Goal: Information Seeking & Learning: Learn about a topic

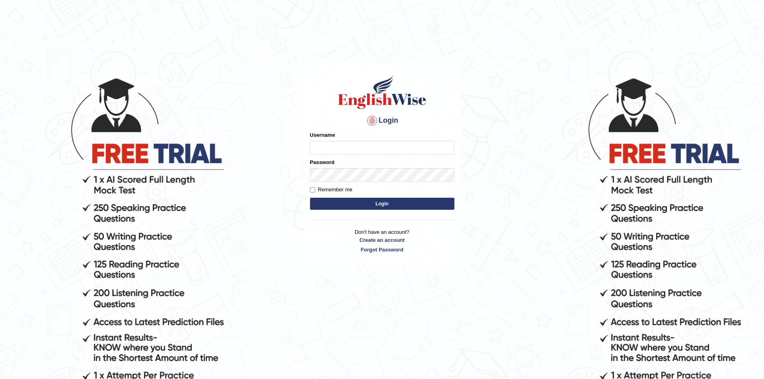
type input "Aditya1"
click at [361, 201] on button "Login" at bounding box center [382, 204] width 144 height 12
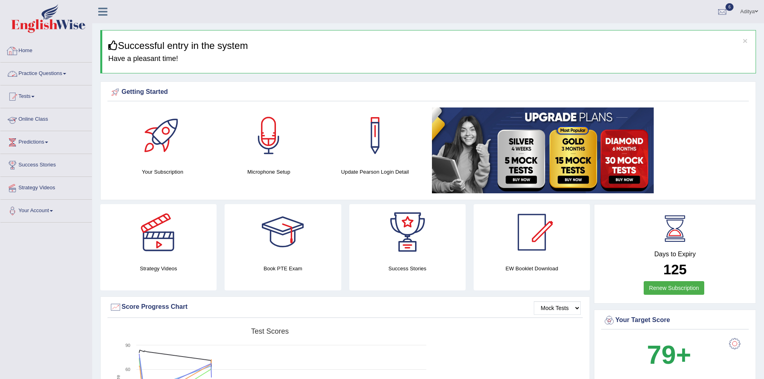
click at [41, 74] on link "Practice Questions" at bounding box center [45, 73] width 91 height 20
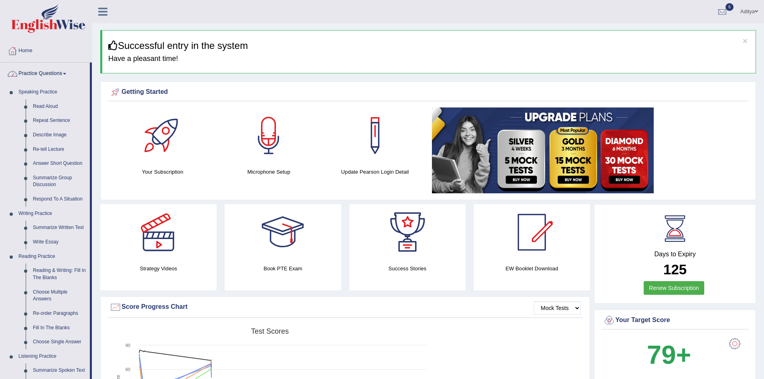
click at [41, 74] on link "Practice Questions" at bounding box center [44, 73] width 89 height 20
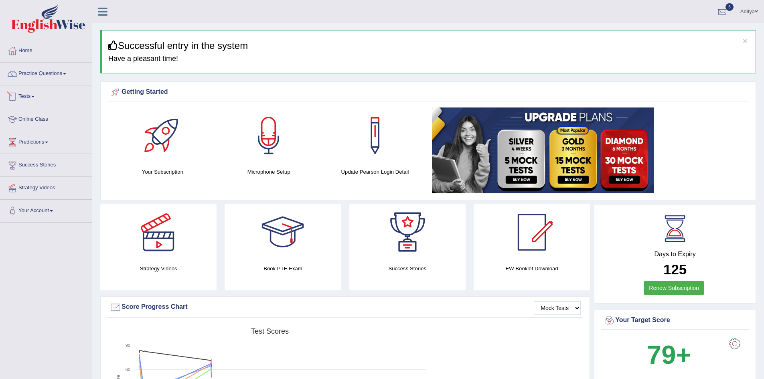
click at [36, 98] on link "Tests" at bounding box center [45, 95] width 91 height 20
click at [43, 118] on link "Take Practice Sectional Test" at bounding box center [52, 115] width 75 height 14
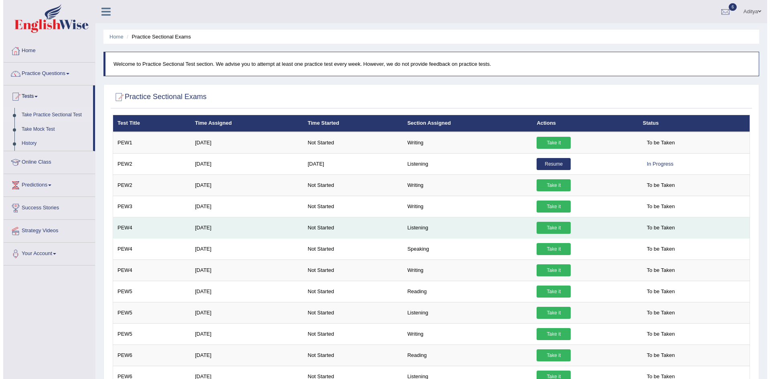
scroll to position [40, 0]
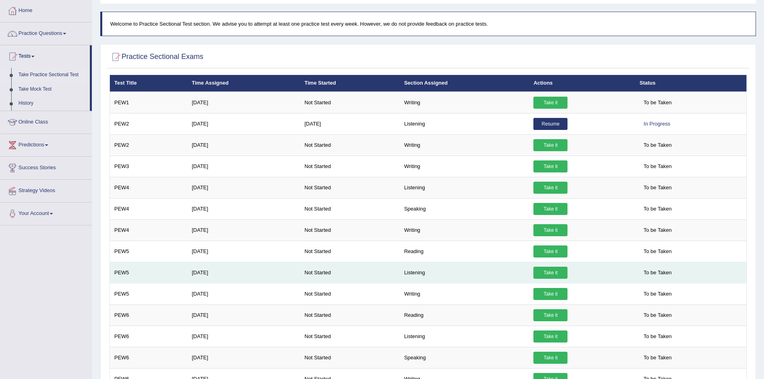
click at [541, 273] on link "Take it" at bounding box center [550, 273] width 34 height 12
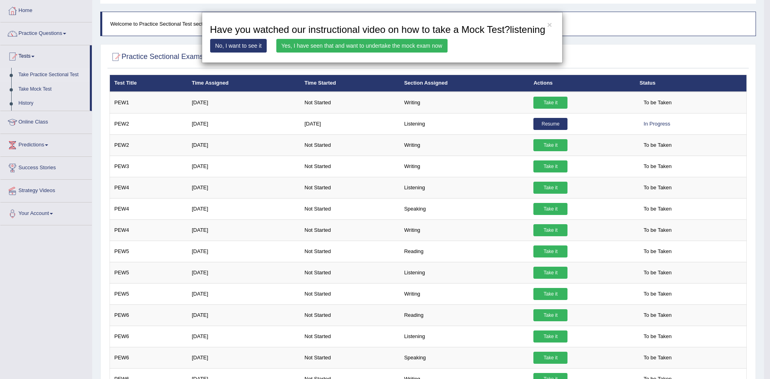
click at [297, 46] on link "Yes, I have seen that and want to undertake the mock exam now" at bounding box center [361, 46] width 171 height 14
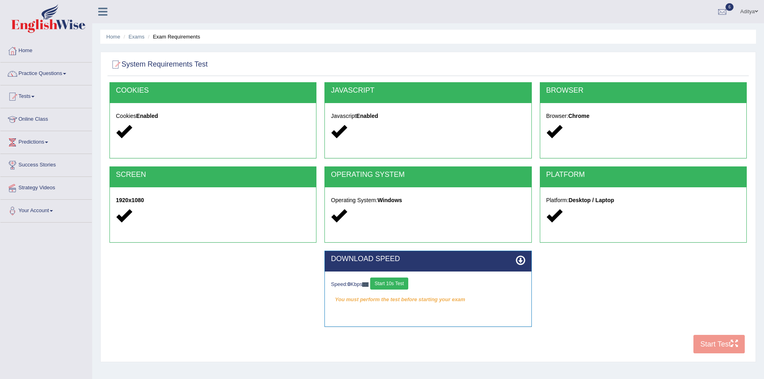
click at [403, 287] on button "Start 10s Test" at bounding box center [389, 284] width 38 height 12
click at [713, 343] on button "Start Test" at bounding box center [718, 344] width 51 height 18
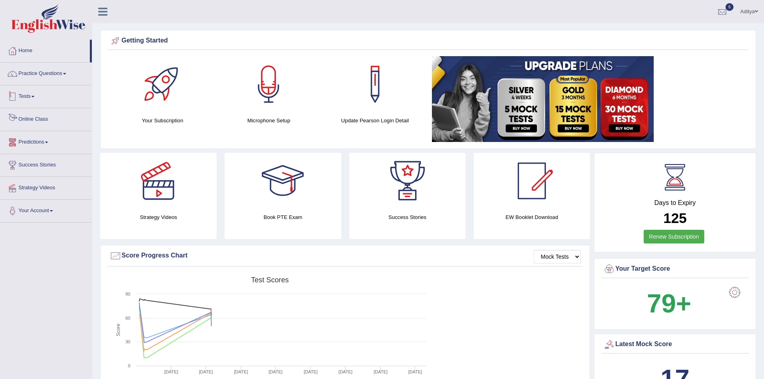
click at [31, 96] on link "Tests" at bounding box center [45, 95] width 91 height 20
click at [43, 142] on link "History" at bounding box center [52, 143] width 75 height 14
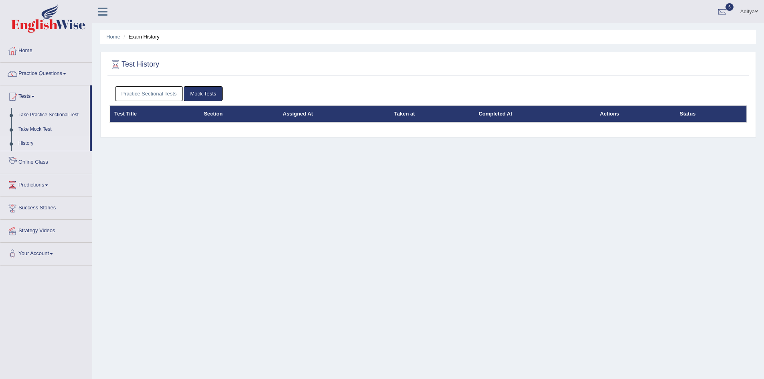
click at [158, 96] on link "Practice Sectional Tests" at bounding box center [149, 93] width 68 height 15
click at [158, 95] on link "Practice Sectional Tests" at bounding box center [149, 93] width 68 height 15
click at [28, 143] on link "History" at bounding box center [52, 143] width 75 height 14
click at [166, 93] on link "Practice Sectional Tests" at bounding box center [149, 93] width 68 height 15
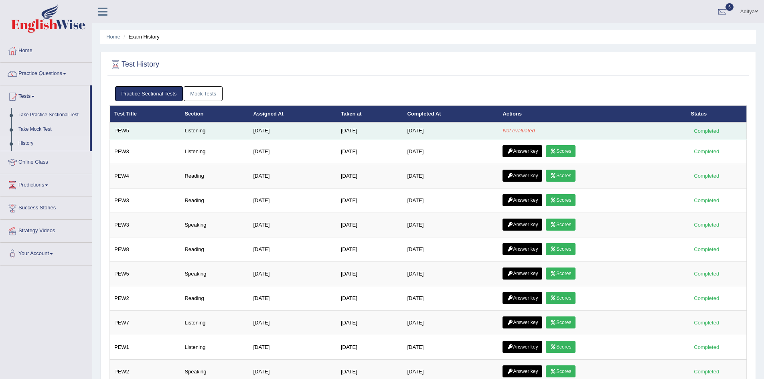
click at [519, 129] on em "Not evaluated" at bounding box center [519, 131] width 32 height 6
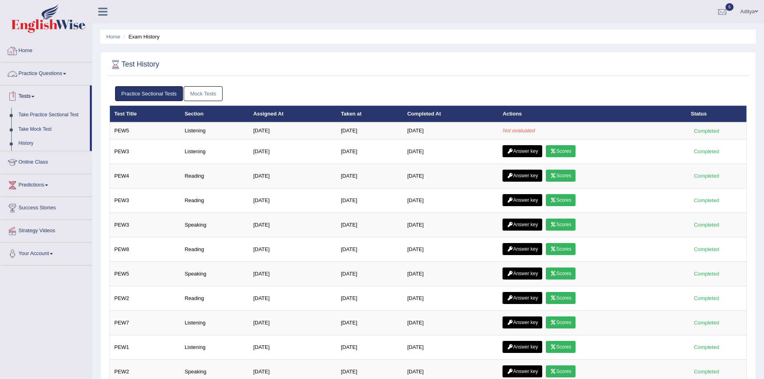
click at [28, 45] on link "Home" at bounding box center [45, 50] width 91 height 20
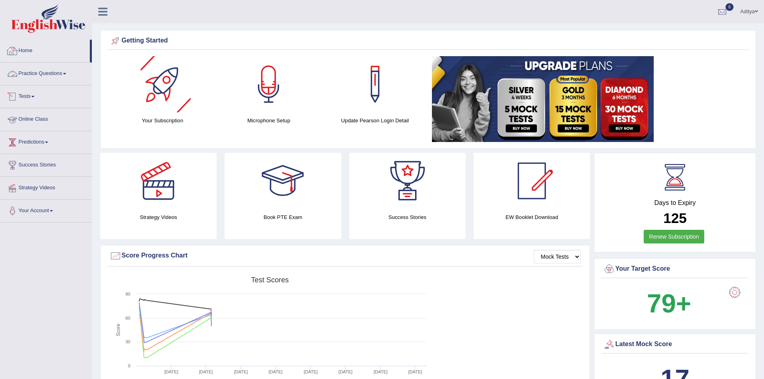
click at [33, 97] on link "Tests" at bounding box center [45, 95] width 91 height 20
click at [33, 143] on link "History" at bounding box center [52, 143] width 75 height 14
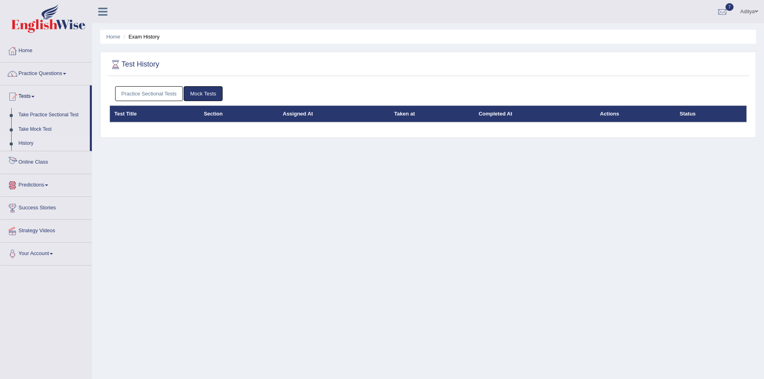
click at [165, 98] on link "Practice Sectional Tests" at bounding box center [149, 93] width 68 height 15
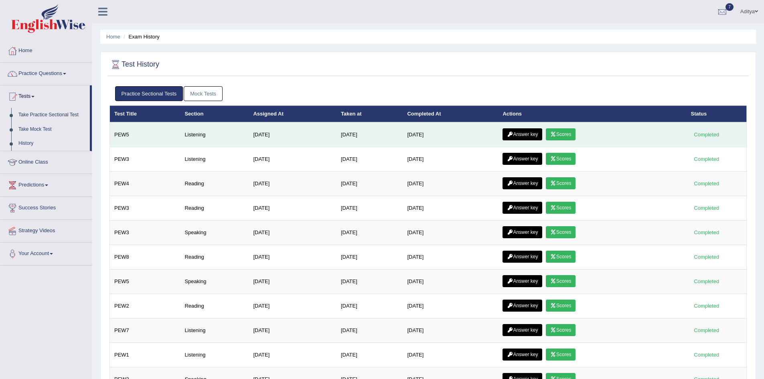
click at [565, 139] on link "Scores" at bounding box center [561, 134] width 30 height 12
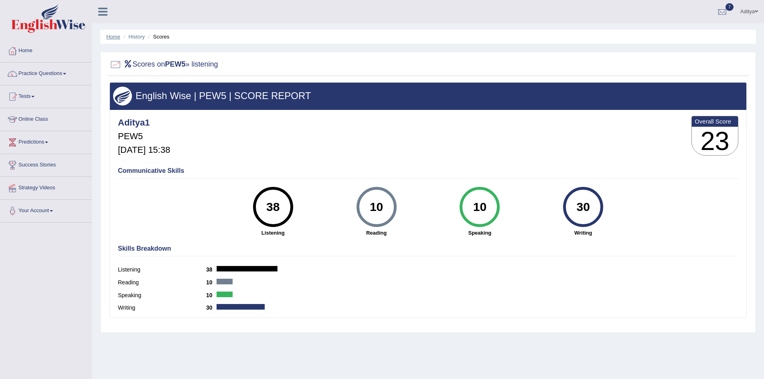
click at [116, 39] on link "Home" at bounding box center [113, 37] width 14 height 6
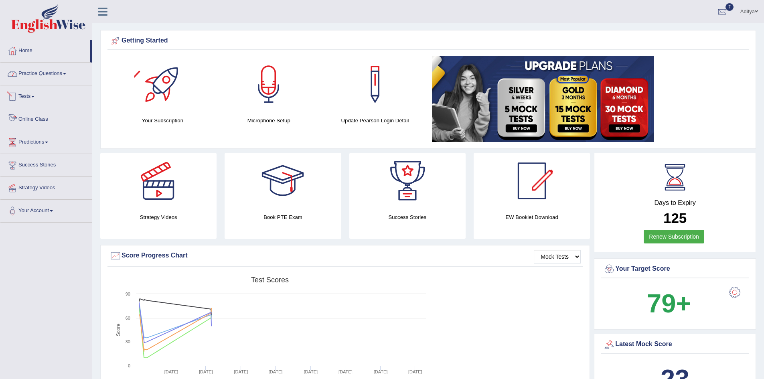
click at [49, 74] on link "Practice Questions" at bounding box center [45, 73] width 91 height 20
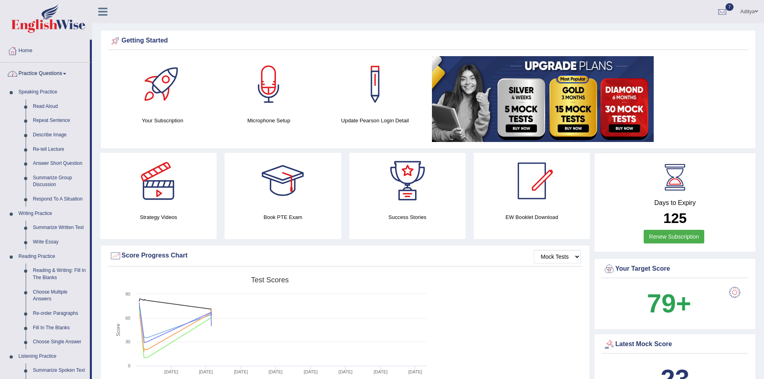
click at [60, 75] on link "Practice Questions" at bounding box center [44, 73] width 89 height 20
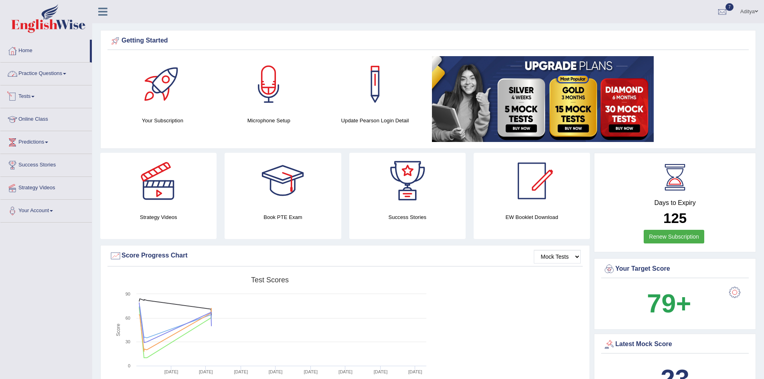
click at [34, 97] on span at bounding box center [32, 97] width 3 height 2
click at [23, 142] on link "History" at bounding box center [52, 143] width 75 height 14
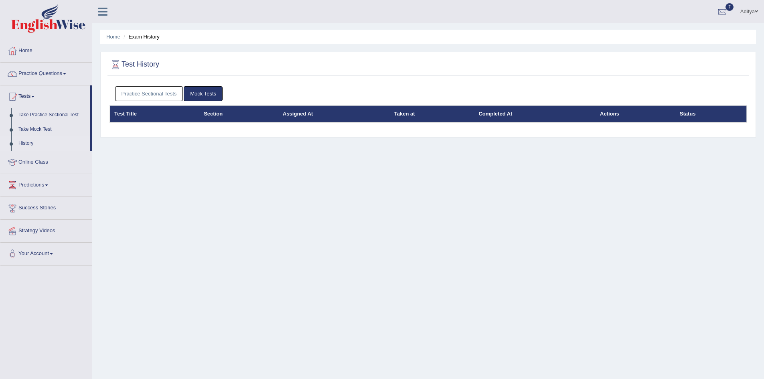
click at [163, 99] on link "Practice Sectional Tests" at bounding box center [149, 93] width 68 height 15
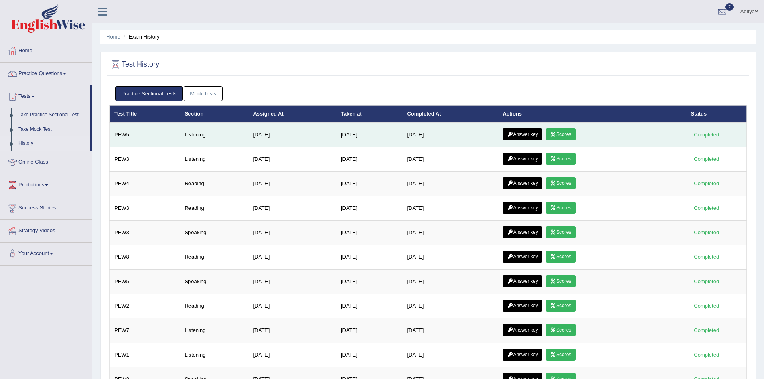
click at [523, 134] on link "Answer key" at bounding box center [523, 134] width 40 height 12
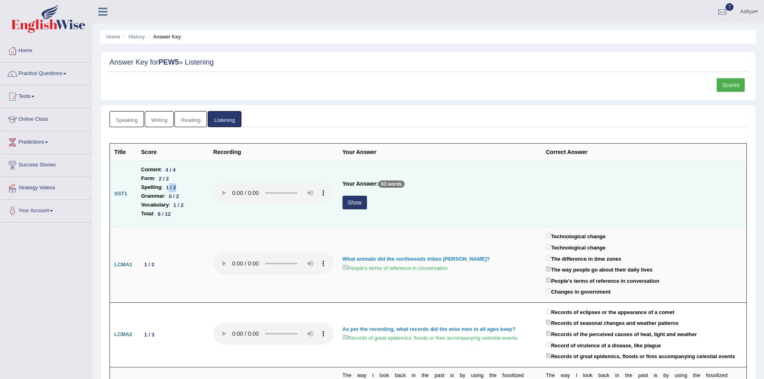
drag, startPoint x: 175, startPoint y: 189, endPoint x: 169, endPoint y: 189, distance: 6.0
click at [169, 189] on div "1 / 2" at bounding box center [171, 187] width 16 height 8
drag, startPoint x: 181, startPoint y: 197, endPoint x: 177, endPoint y: 201, distance: 6.3
click at [167, 197] on li "Grammar : 0 / 2" at bounding box center [172, 196] width 63 height 9
drag, startPoint x: 187, startPoint y: 205, endPoint x: 175, endPoint y: 205, distance: 11.6
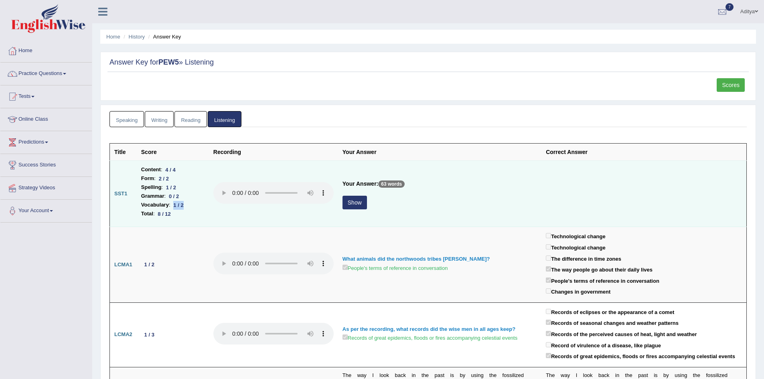
click at [175, 205] on div "1 / 2" at bounding box center [178, 205] width 16 height 8
click at [161, 215] on li "Total : 8 / 12" at bounding box center [172, 213] width 63 height 9
click at [355, 204] on button "Show" at bounding box center [355, 203] width 24 height 14
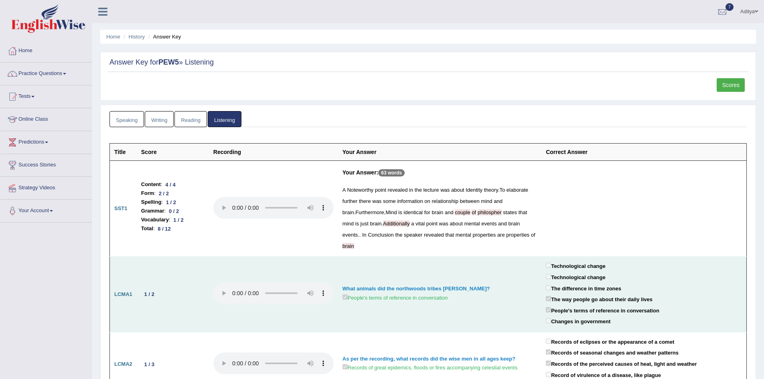
drag, startPoint x: 524, startPoint y: 237, endPoint x: 529, endPoint y: 254, distance: 17.6
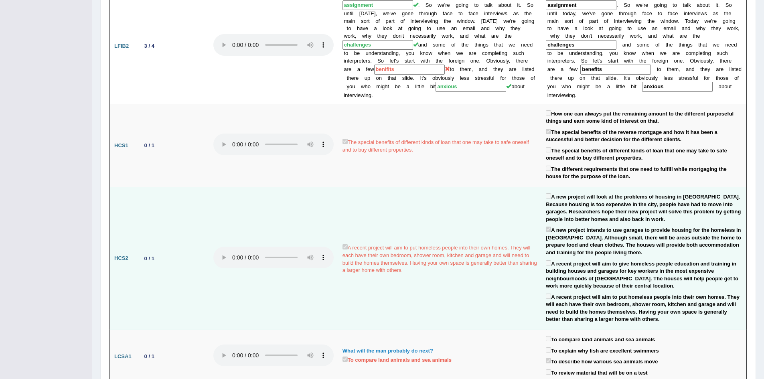
scroll to position [561, 0]
drag, startPoint x: 458, startPoint y: 246, endPoint x: 511, endPoint y: 246, distance: 53.3
click at [511, 246] on td "A recent project will aim to put homeless people into their own homes. They wil…" at bounding box center [439, 258] width 203 height 143
drag, startPoint x: 657, startPoint y: 218, endPoint x: 684, endPoint y: 229, distance: 29.0
click at [684, 229] on label "A new project intends to use garages to provide housing for the homeless in [GE…" at bounding box center [644, 240] width 196 height 31
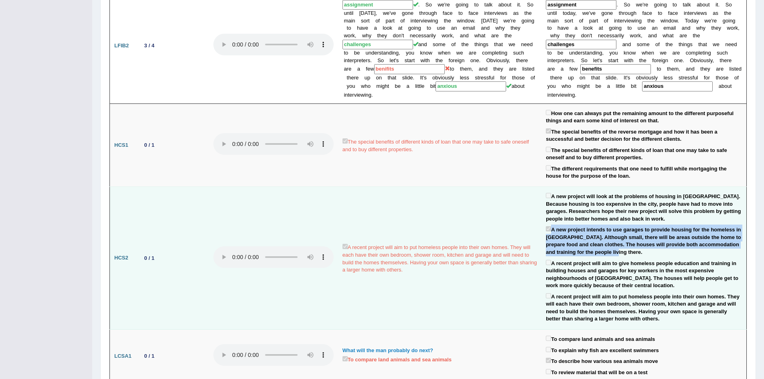
drag, startPoint x: 635, startPoint y: 239, endPoint x: 545, endPoint y: 217, distance: 92.5
click at [545, 217] on td "A new project will look at the problems of housing in [GEOGRAPHIC_DATA]. Becaus…" at bounding box center [643, 258] width 205 height 143
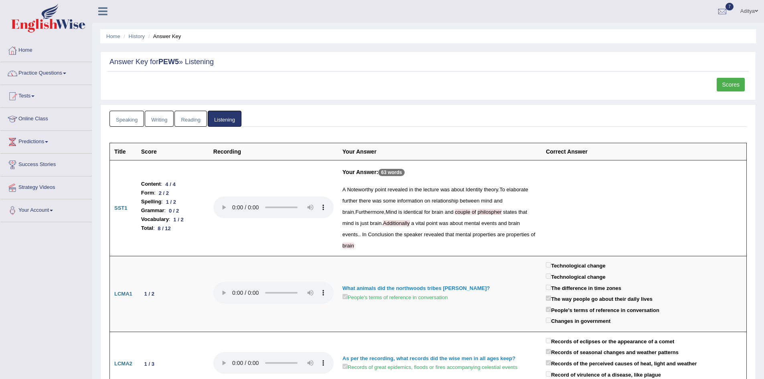
scroll to position [0, 0]
